Goal: Information Seeking & Learning: Learn about a topic

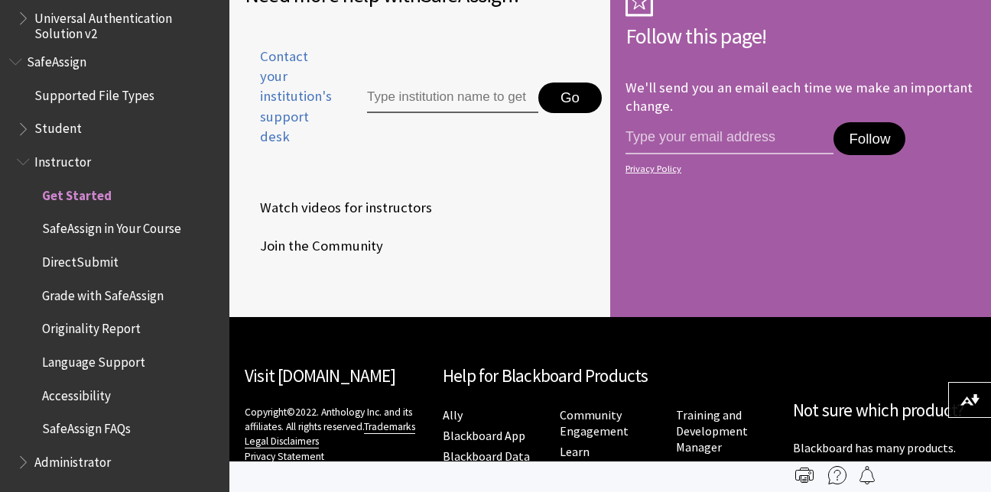
scroll to position [2632, 0]
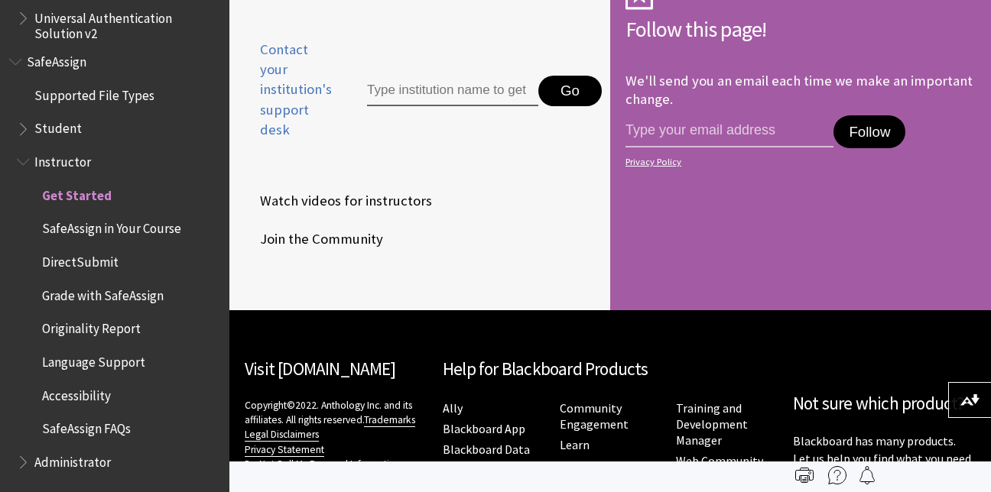
click at [70, 276] on ul "Get Started SafeAssign in Your Course DirectSubmit Grade with SafeAssign Origin…" at bounding box center [118, 312] width 203 height 259
click at [82, 272] on span "DirectSubmit" at bounding box center [122, 262] width 196 height 26
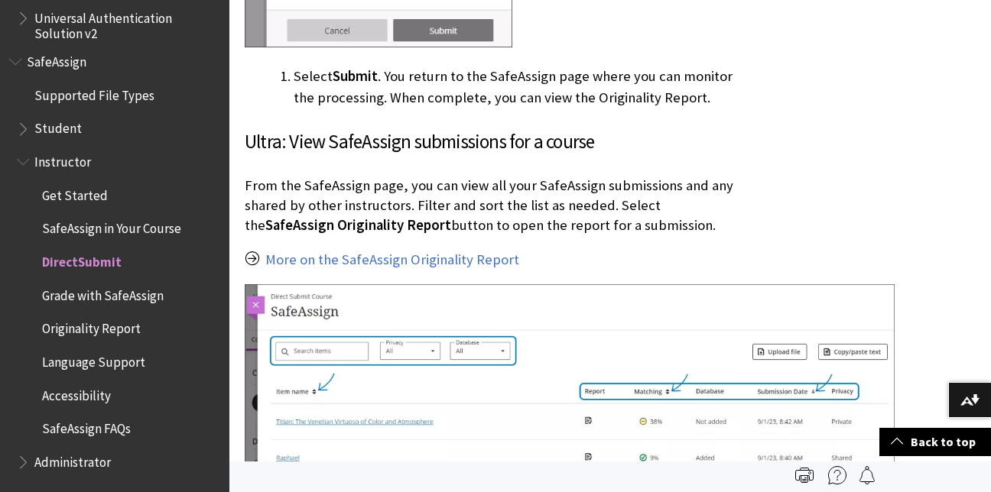
scroll to position [2147, 0]
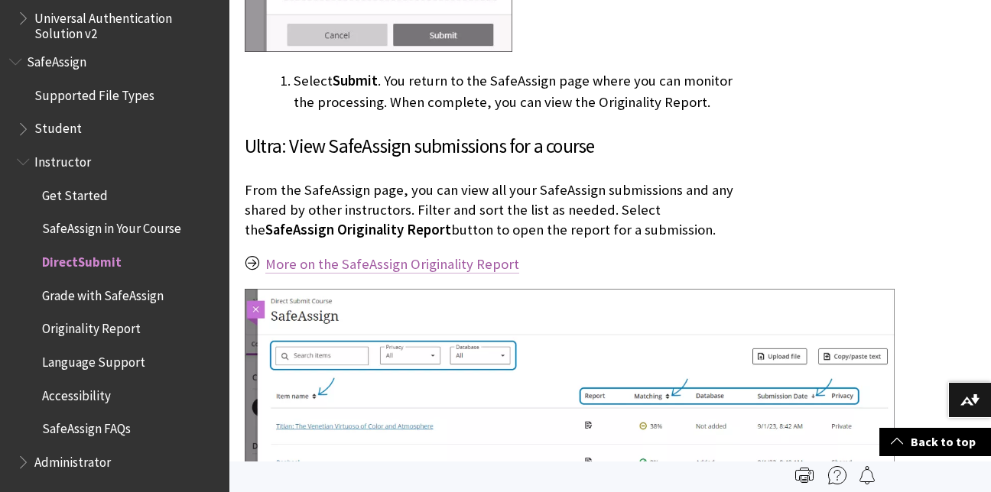
click at [372, 269] on link "More on the SafeAssign Originality Report" at bounding box center [392, 264] width 254 height 18
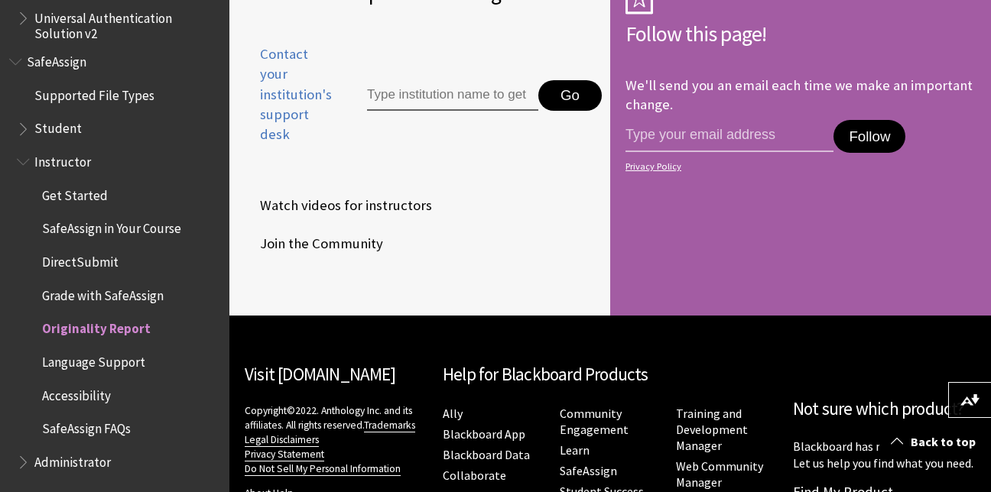
scroll to position [5715, 0]
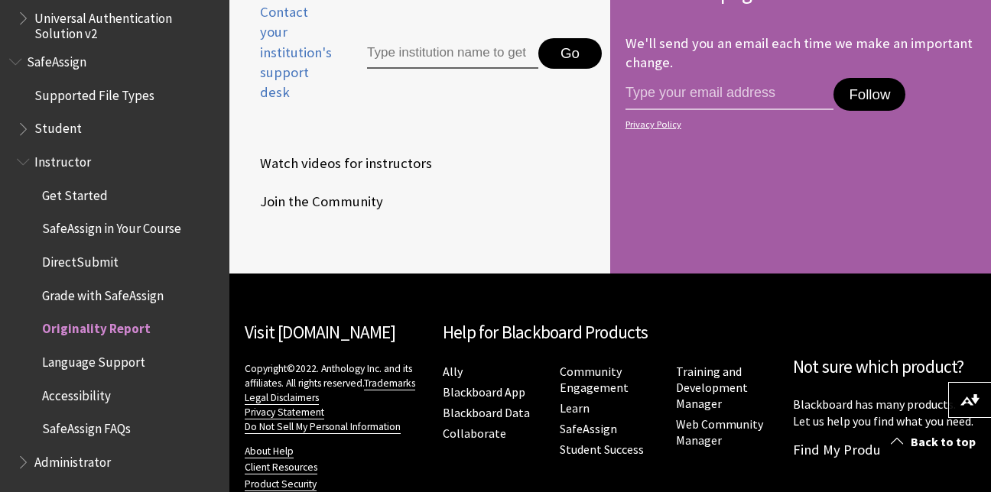
click at [57, 138] on span "Student" at bounding box center [118, 129] width 203 height 26
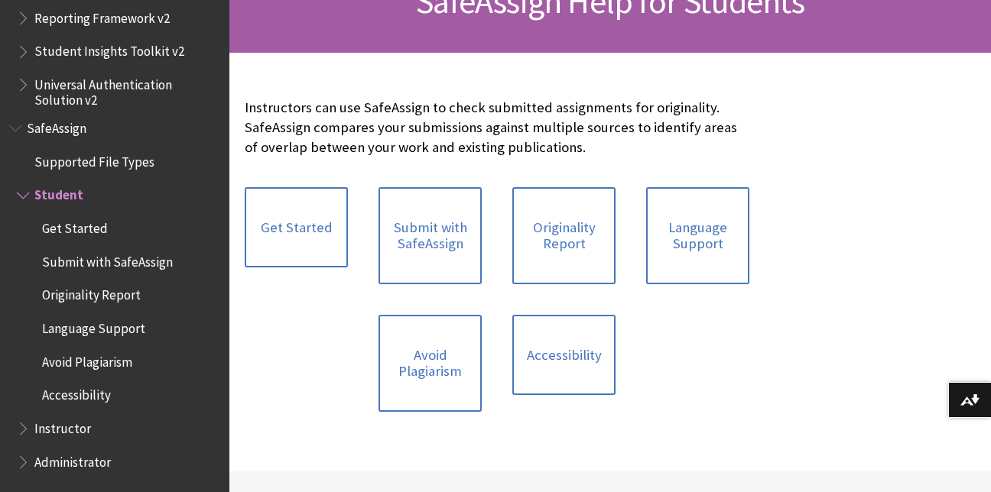
scroll to position [292, 0]
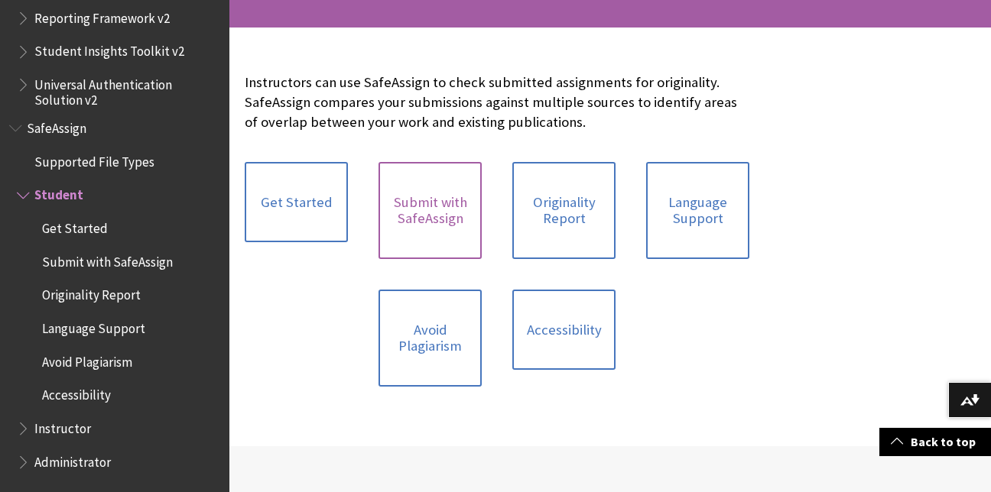
click at [439, 219] on link "Submit with SafeAssign" at bounding box center [429, 210] width 103 height 97
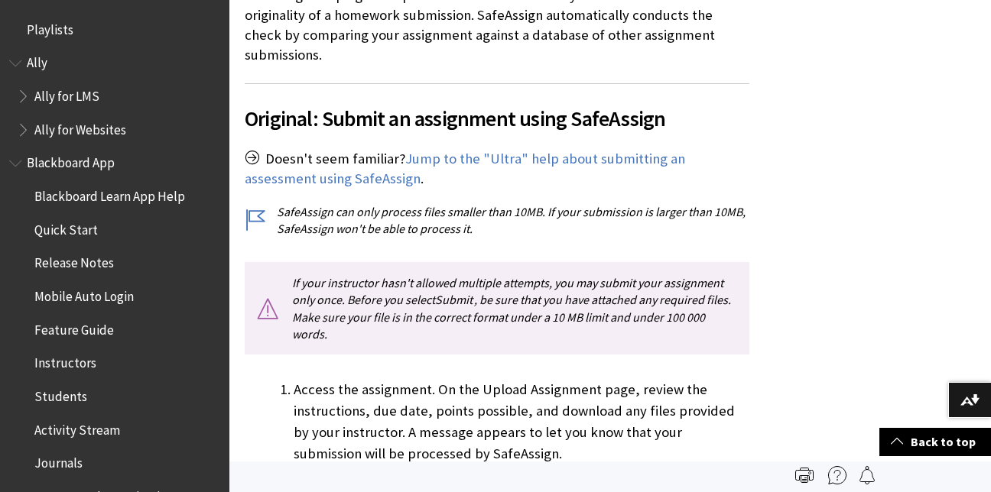
scroll to position [377, 0]
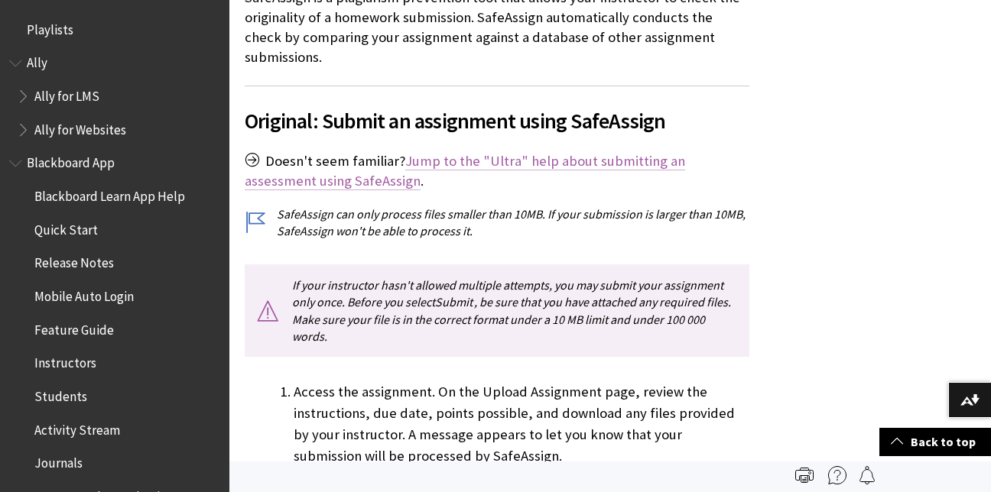
click at [630, 152] on link "Jump to the "Ultra" help about submitting an assessment using SafeAssign" at bounding box center [465, 171] width 440 height 38
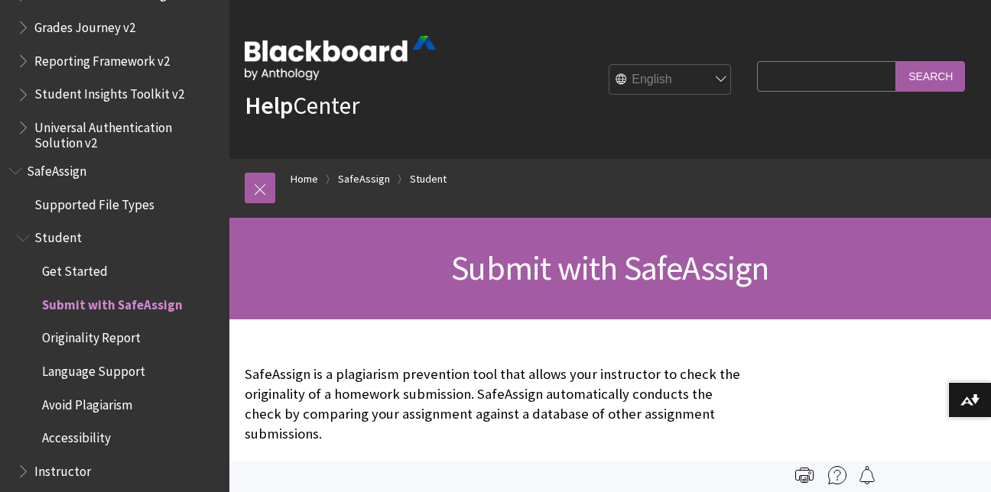
scroll to position [1834, 0]
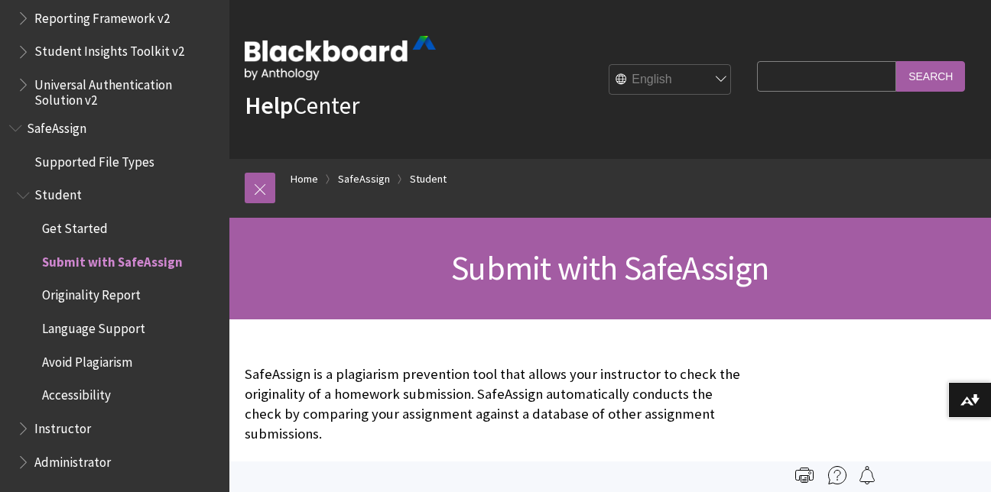
click at [67, 135] on span "SafeAssign" at bounding box center [57, 125] width 60 height 21
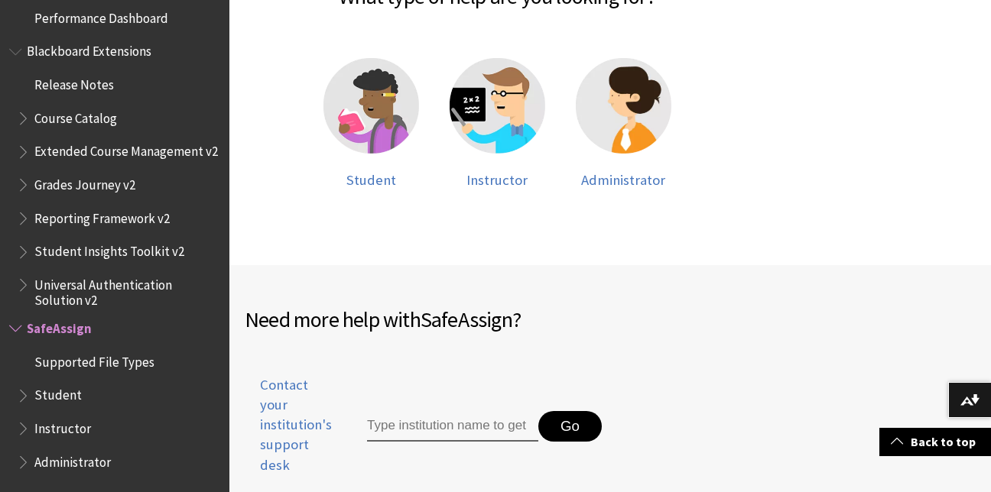
scroll to position [375, 0]
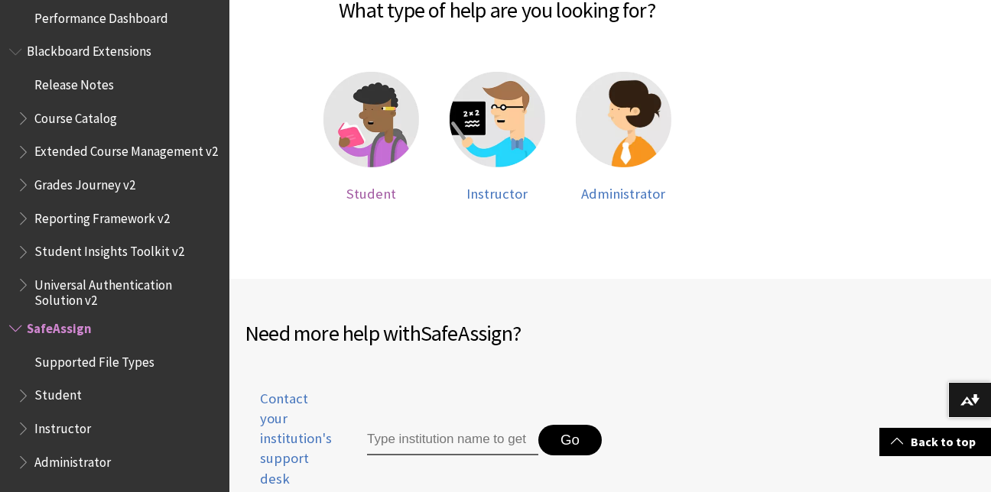
click at [392, 135] on img at bounding box center [371, 120] width 96 height 96
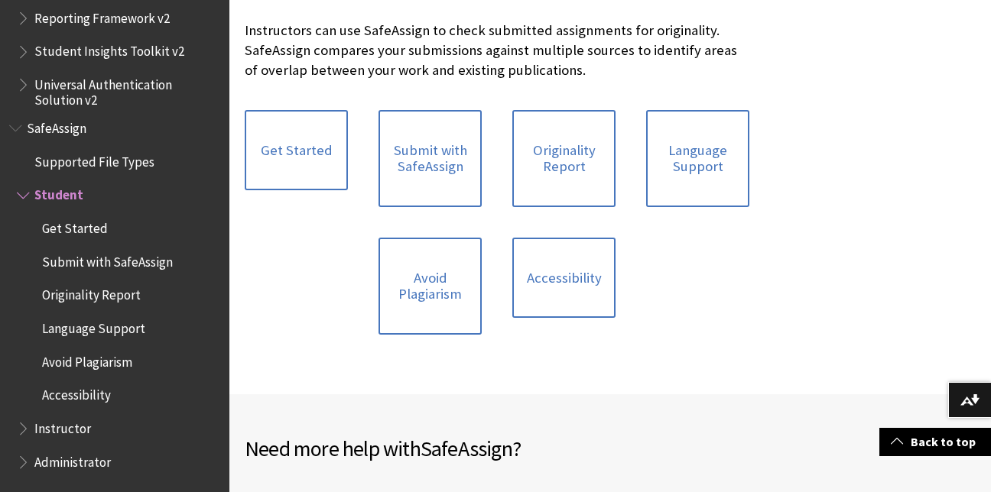
scroll to position [341, 0]
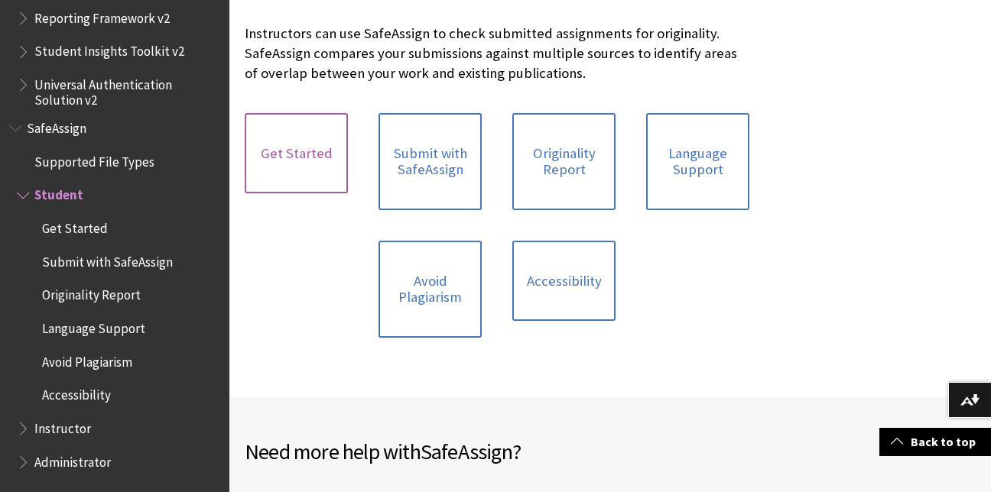
click at [338, 148] on link "Get Started" at bounding box center [296, 153] width 103 height 81
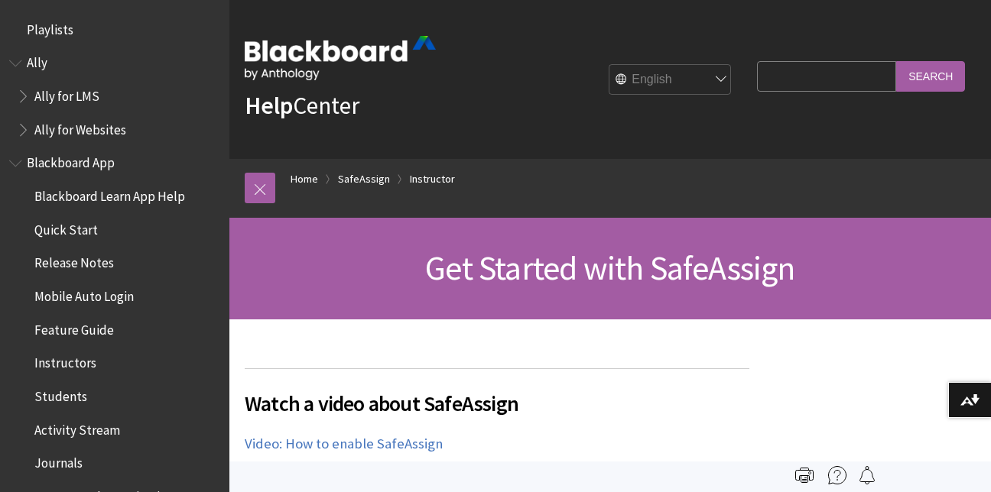
scroll to position [1900, 0]
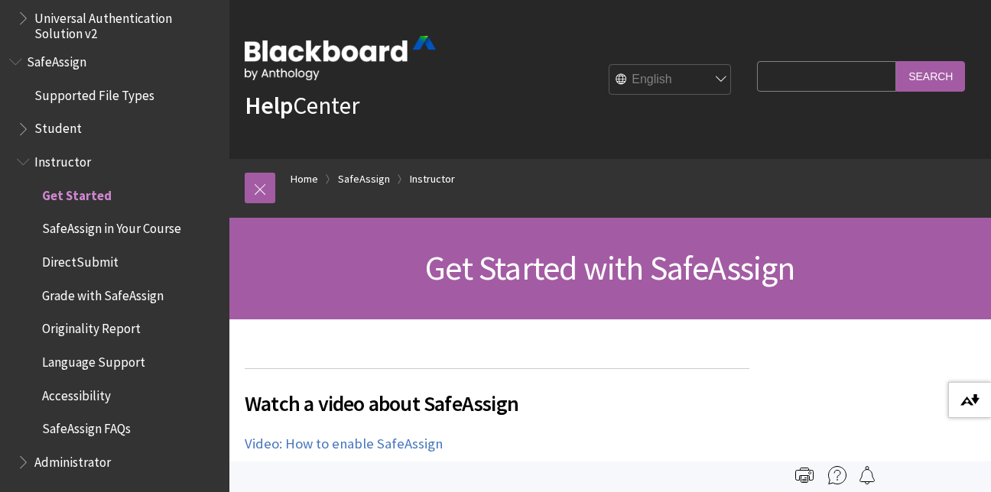
click at [964, 408] on button "Download alternative formats ..." at bounding box center [969, 400] width 43 height 37
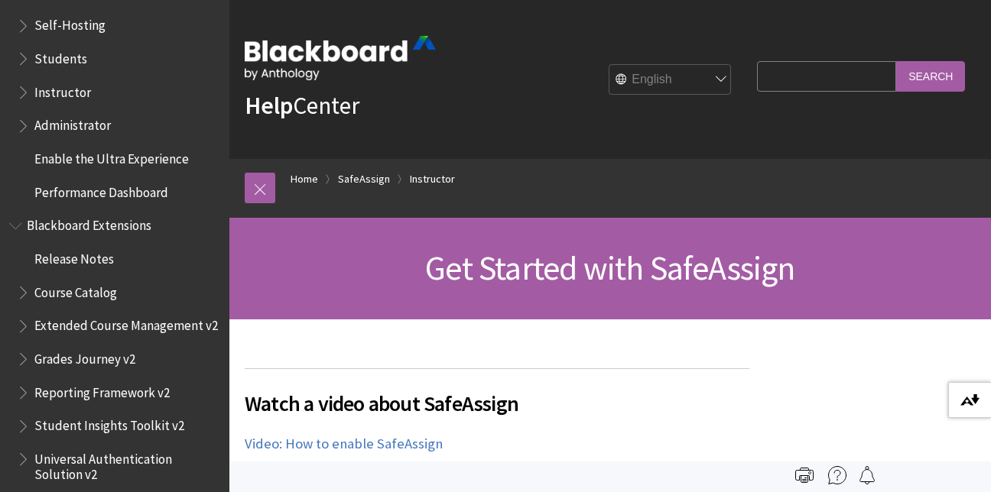
scroll to position [1443, 0]
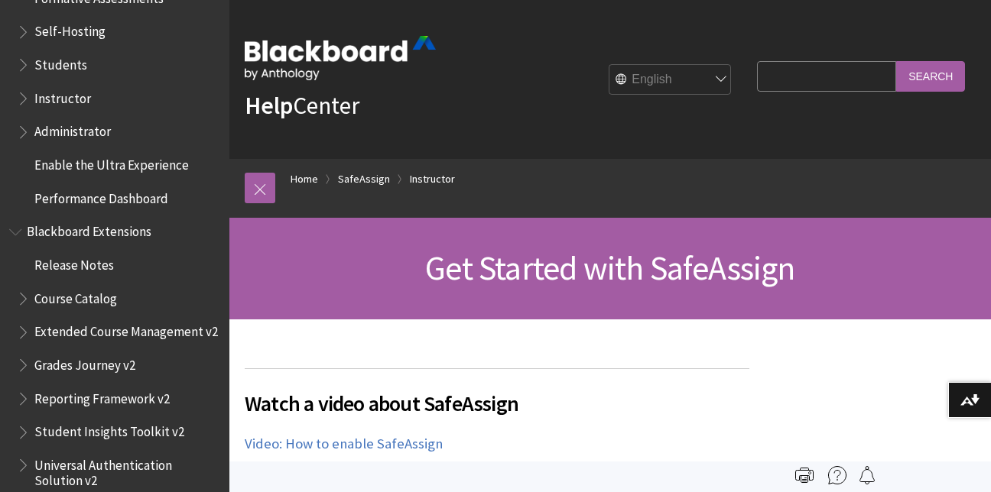
click at [151, 209] on span "Performance Dashboard" at bounding box center [118, 199] width 203 height 26
